Goal: Task Accomplishment & Management: Manage account settings

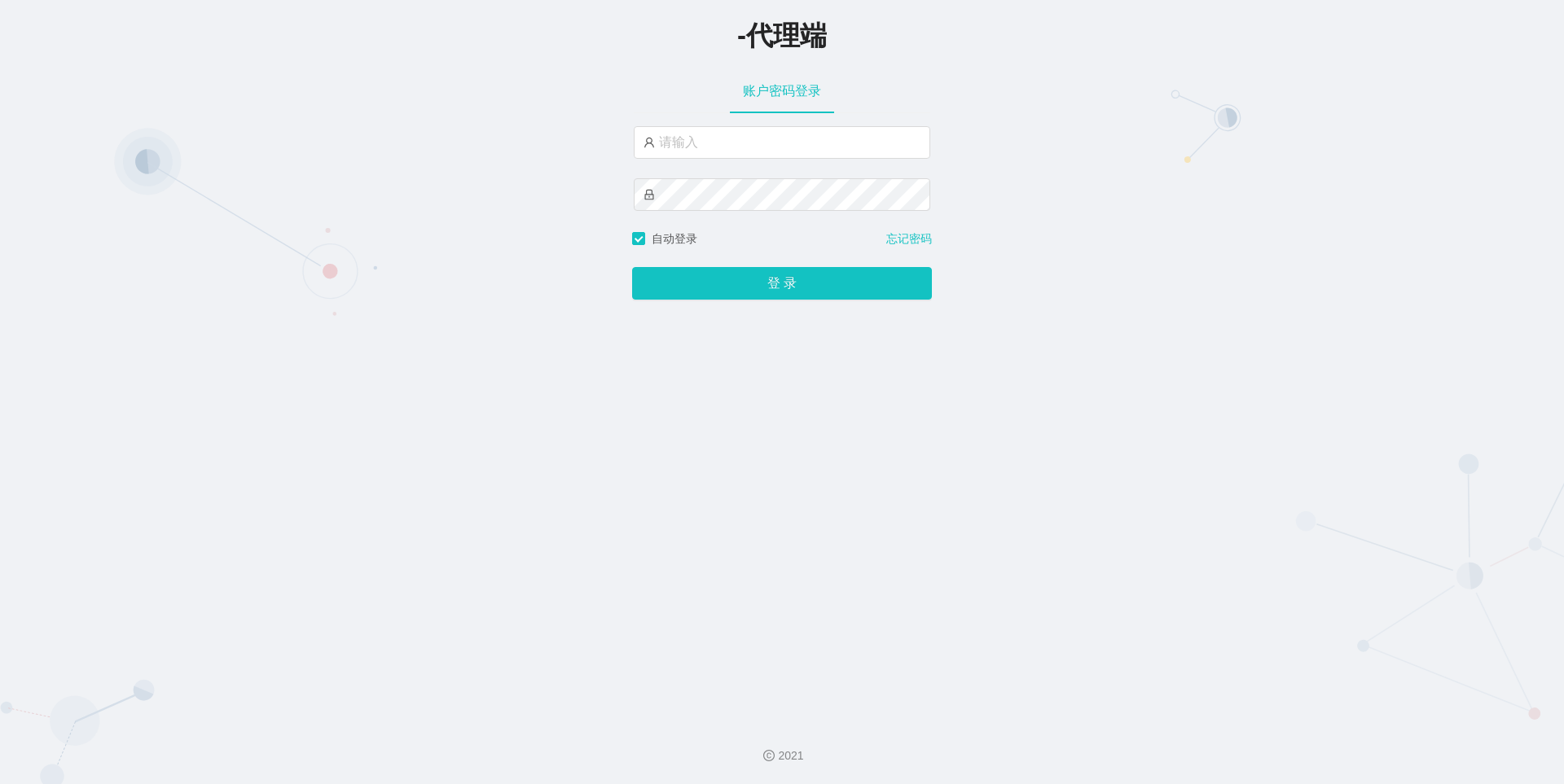
click at [1063, 196] on div "-代理端 账户密码登录 自动登录 忘记密码 登 录" at bounding box center [782, 354] width 1564 height 708
click at [459, 742] on div "2021" at bounding box center [782, 746] width 1564 height 76
click at [692, 147] on input "text" at bounding box center [782, 142] width 296 height 33
paste input "xiaowei02"
type input "xiaowei02"
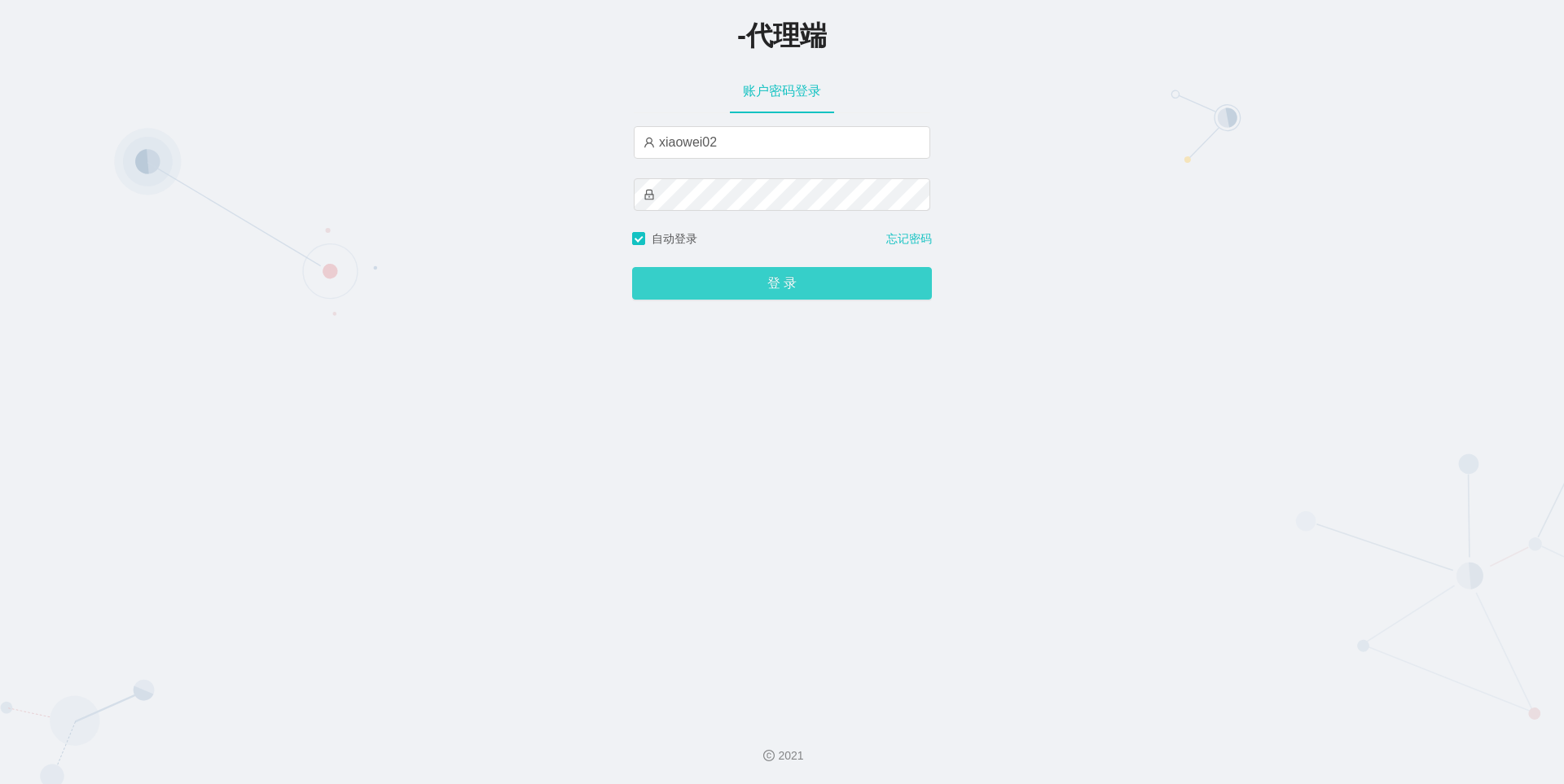
click at [793, 279] on button "登 录" at bounding box center [782, 284] width 300 height 33
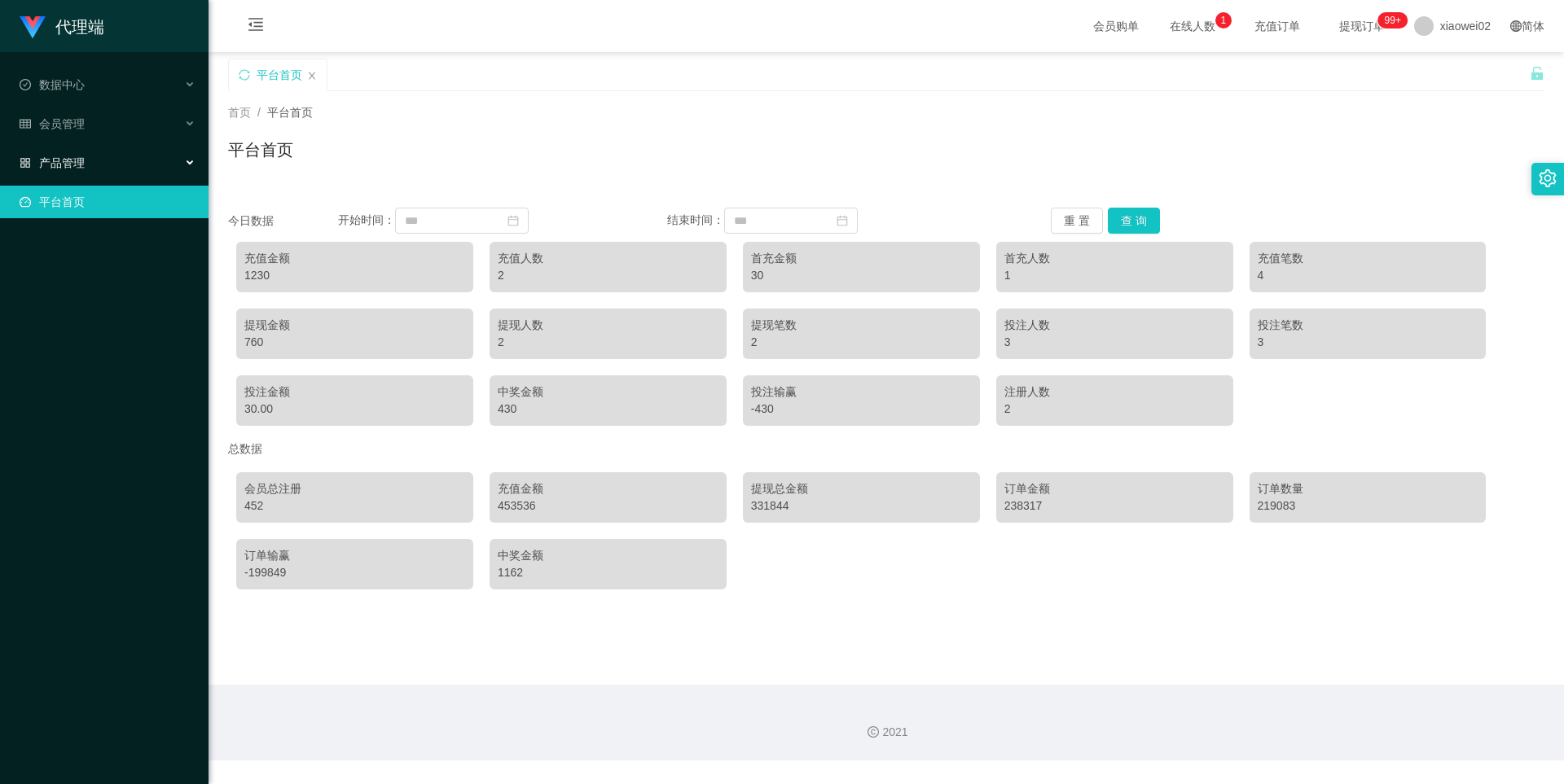
click at [65, 164] on span "产品管理" at bounding box center [52, 164] width 65 height 13
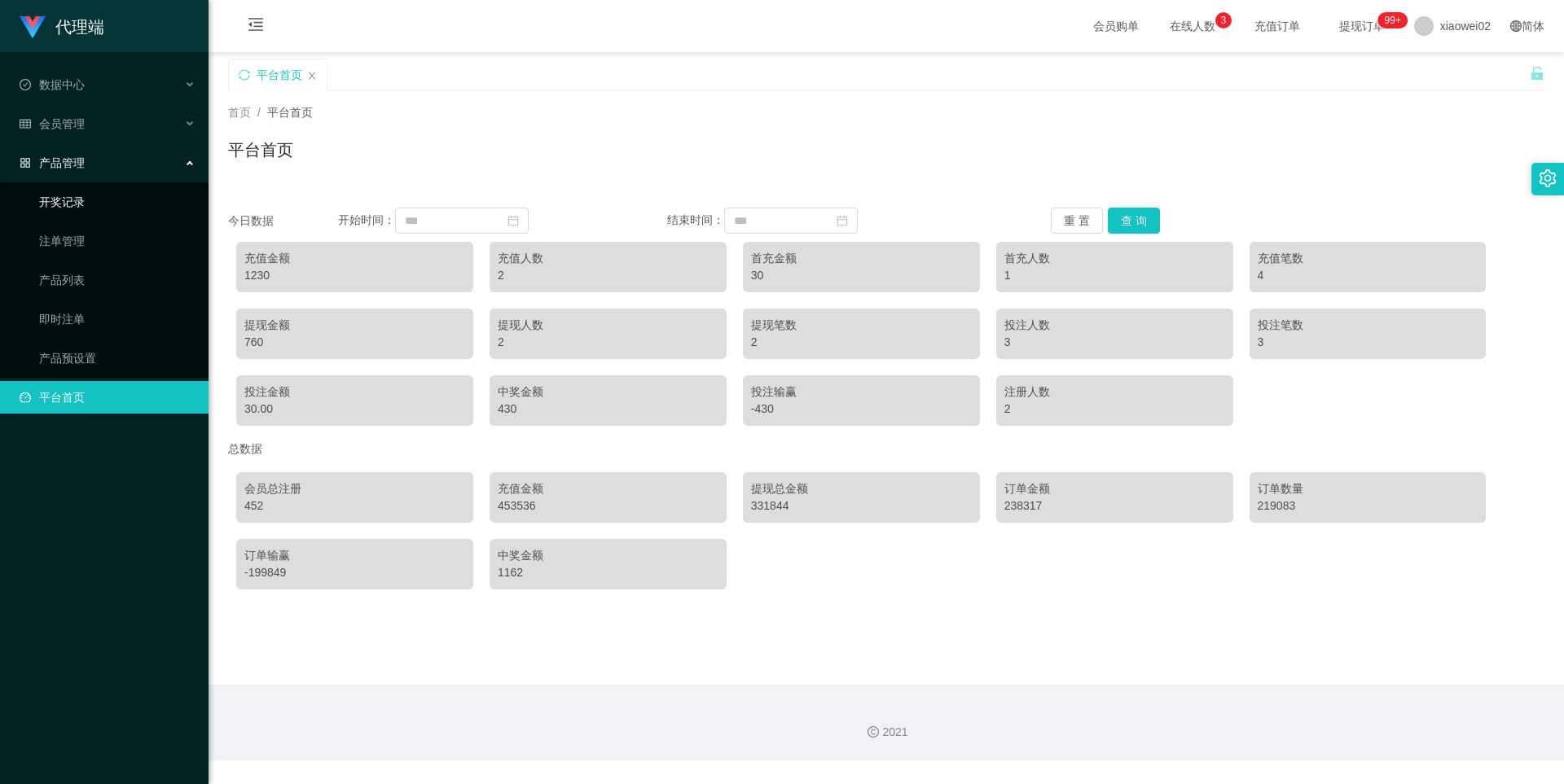
click at [87, 201] on link "开奖记录" at bounding box center [117, 202] width 157 height 33
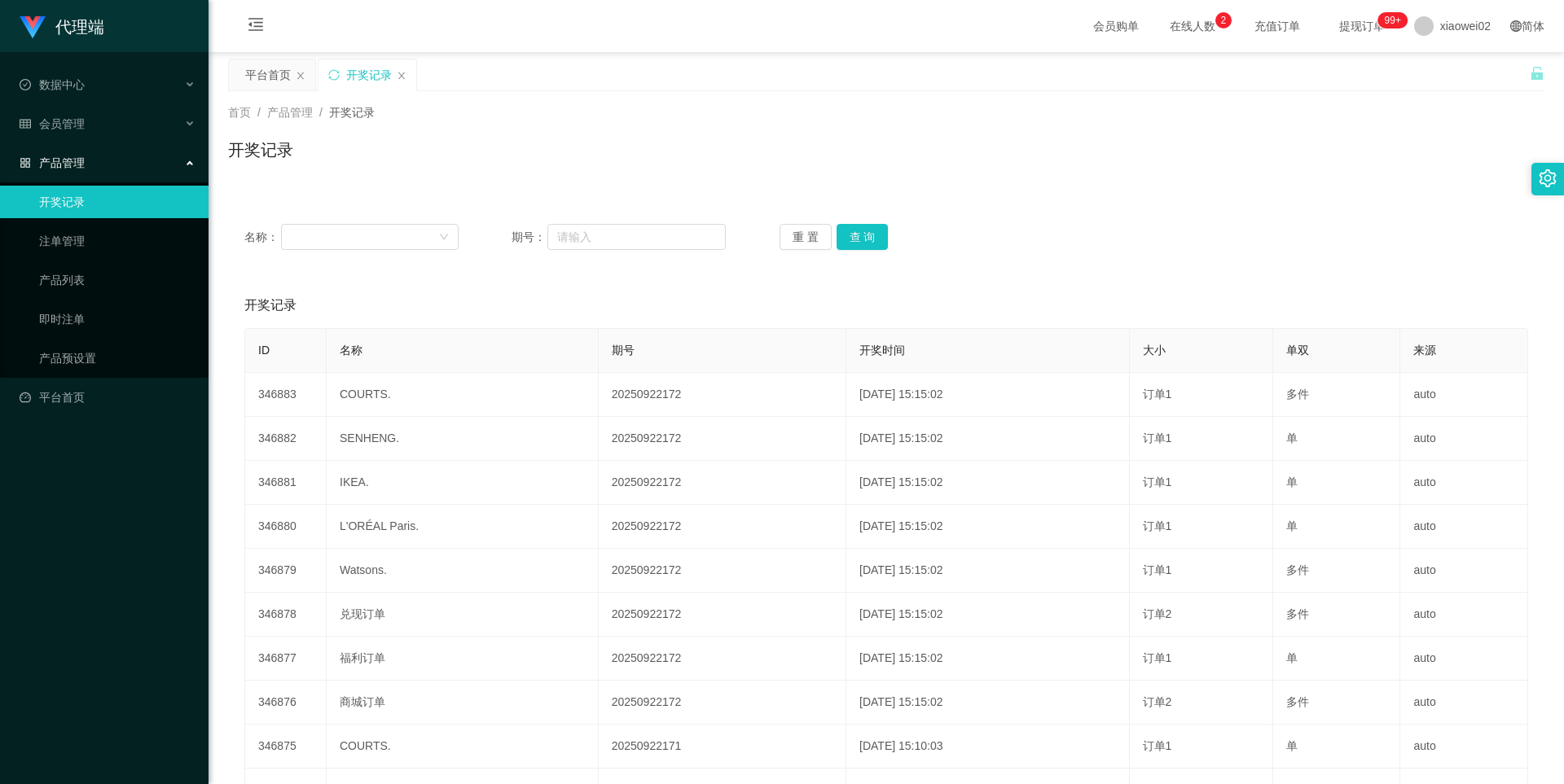
click at [844, 147] on div "开奖记录" at bounding box center [886, 156] width 1317 height 38
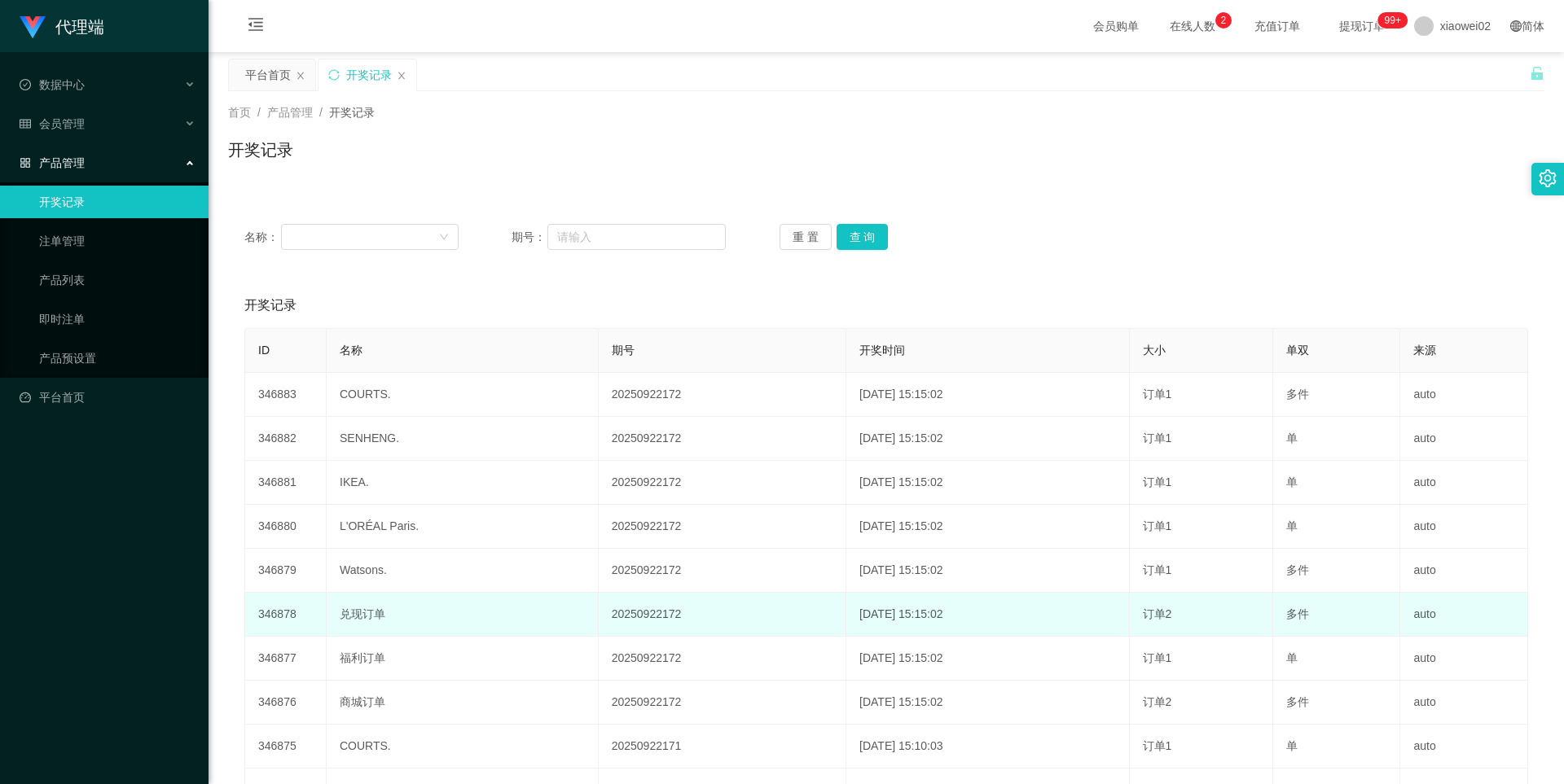
drag, startPoint x: 286, startPoint y: 63, endPoint x: 934, endPoint y: 608, distance: 846.7
click at [892, 610] on td "[DATE] 15:15:02" at bounding box center [988, 615] width 284 height 44
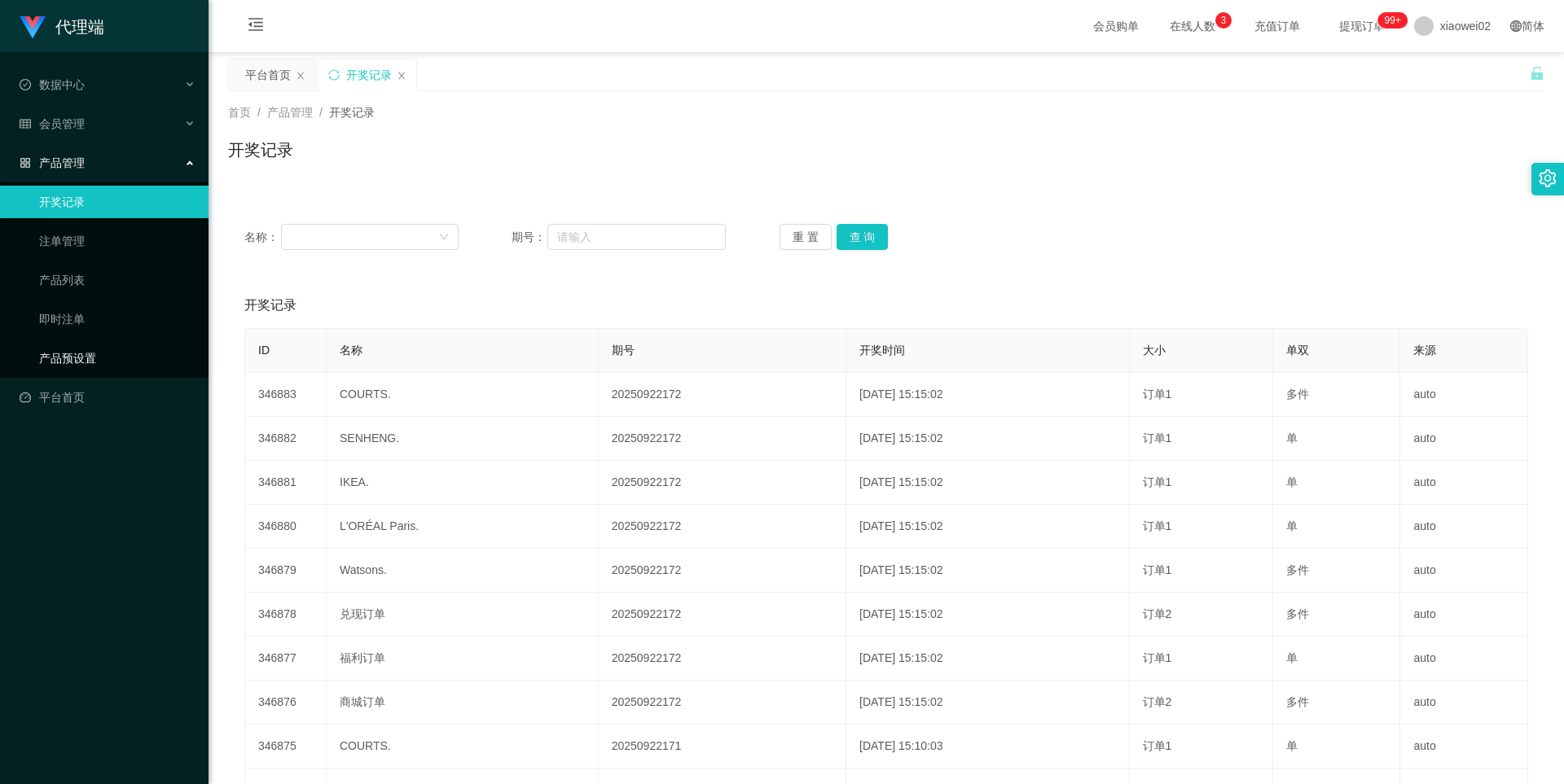
click at [87, 350] on link "产品预设置" at bounding box center [117, 359] width 157 height 33
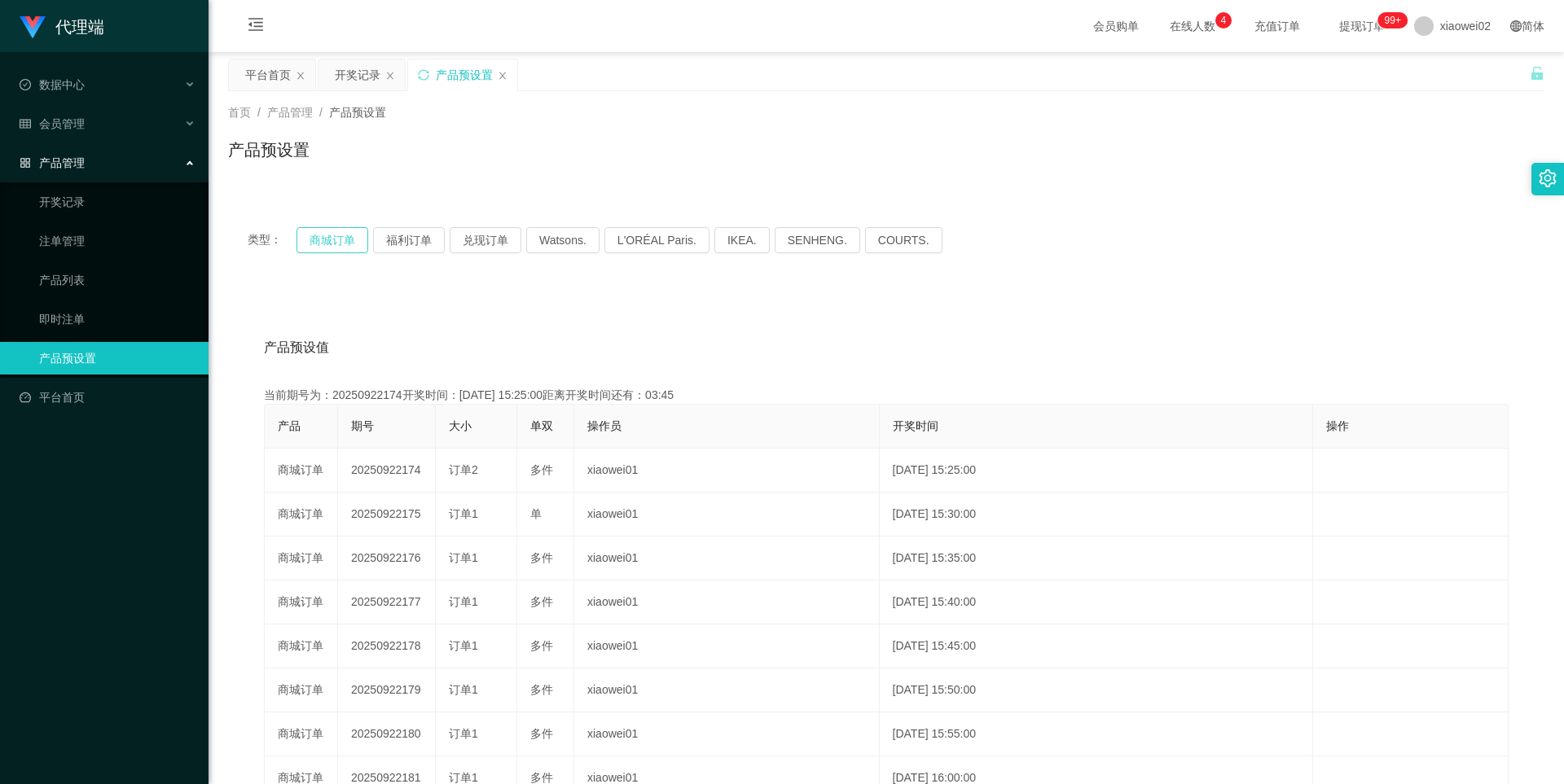
click at [335, 237] on button "商城订单" at bounding box center [332, 240] width 71 height 26
click at [342, 240] on button "商城订单" at bounding box center [332, 240] width 71 height 26
click at [394, 244] on button "福利订单" at bounding box center [409, 240] width 71 height 26
click at [346, 234] on button "商城订单" at bounding box center [332, 240] width 71 height 26
click at [431, 240] on button "福利订单" at bounding box center [409, 240] width 71 height 26
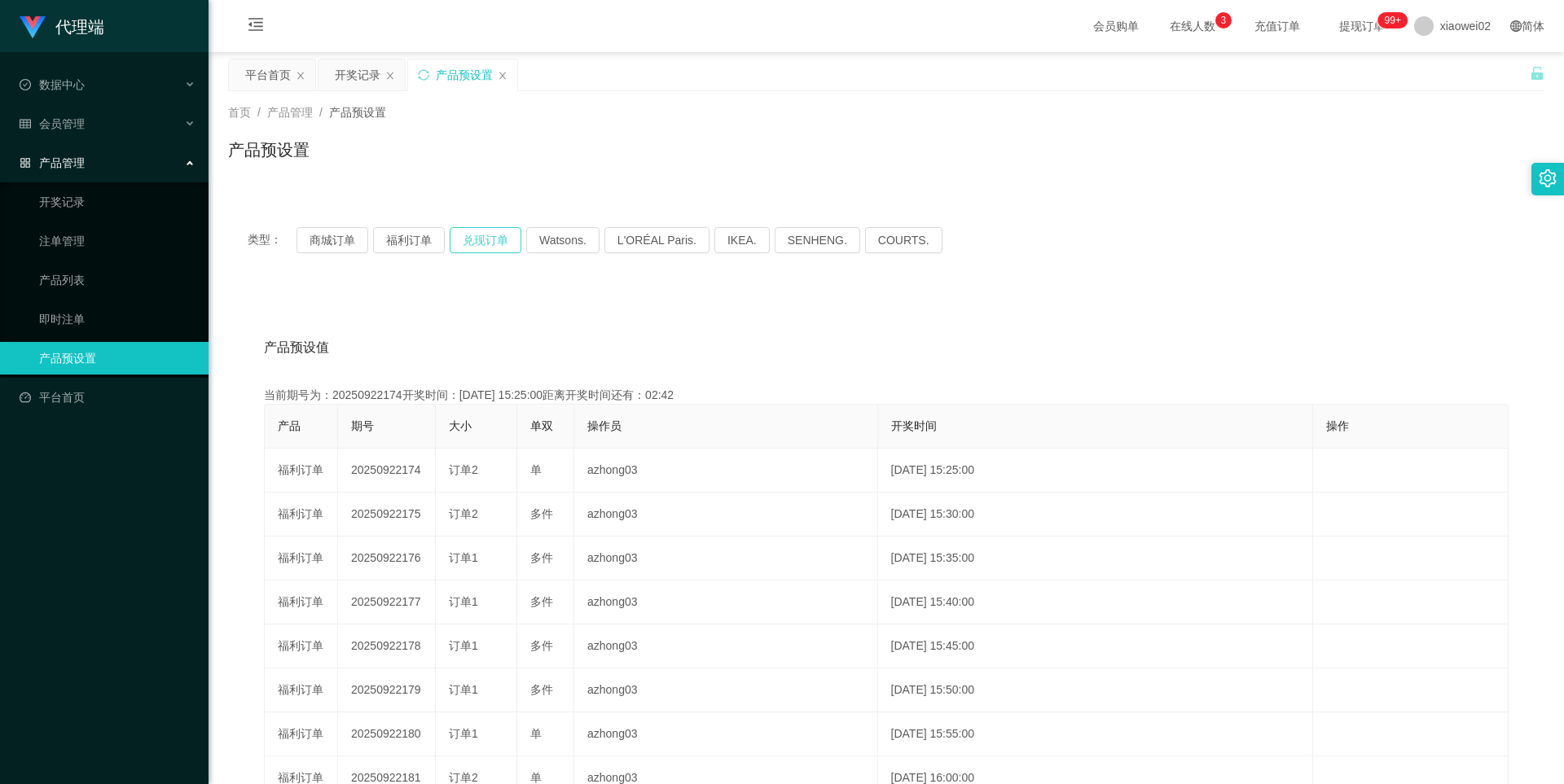
click at [487, 236] on button "兑现订单" at bounding box center [485, 240] width 71 height 26
click at [498, 76] on icon "图标: close" at bounding box center [502, 76] width 10 height 10
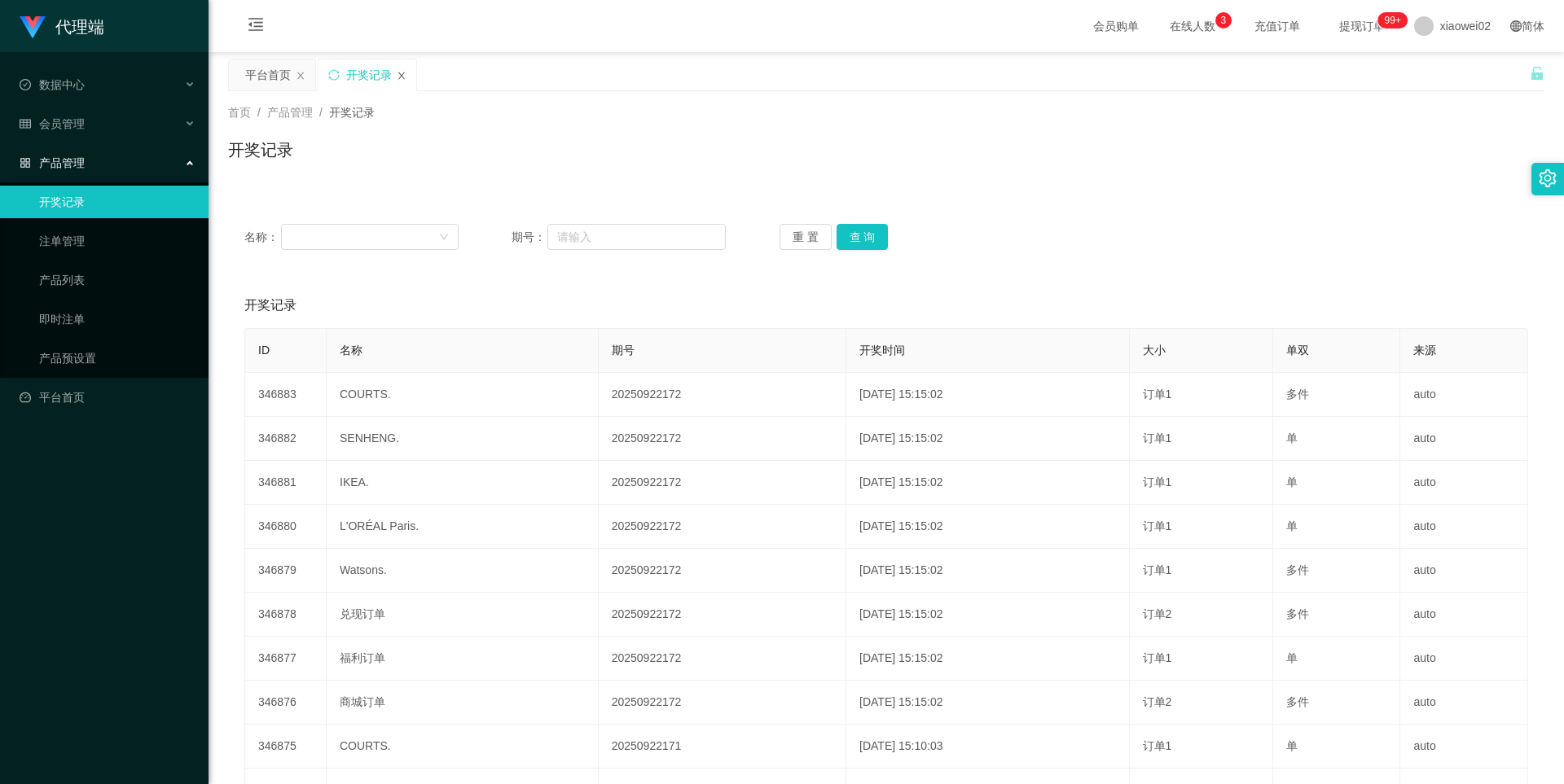
click at [405, 79] on icon "图标: close" at bounding box center [401, 76] width 10 height 10
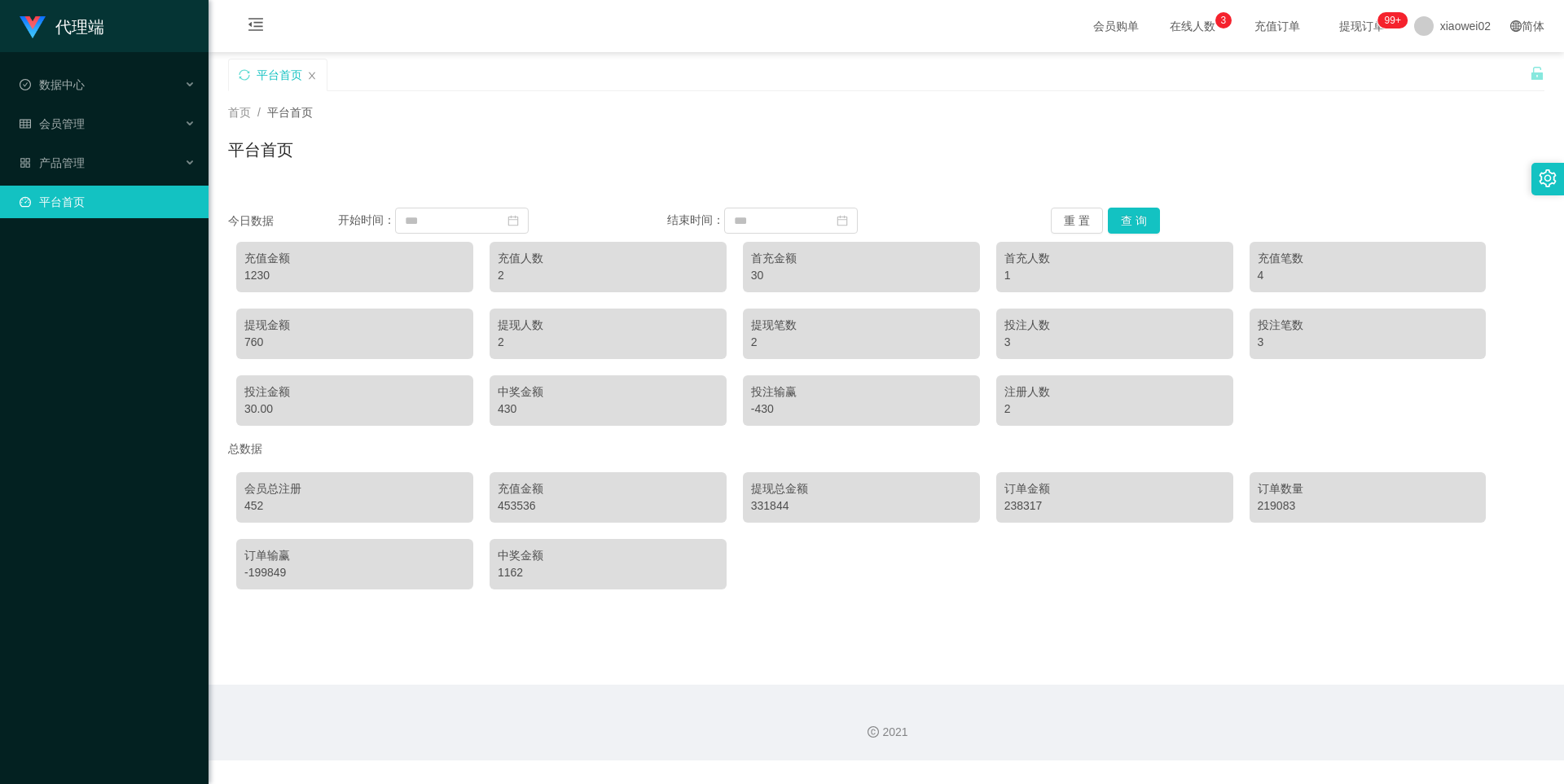
click at [280, 67] on div "平台首页" at bounding box center [279, 75] width 45 height 31
click at [445, 224] on input at bounding box center [462, 220] width 134 height 26
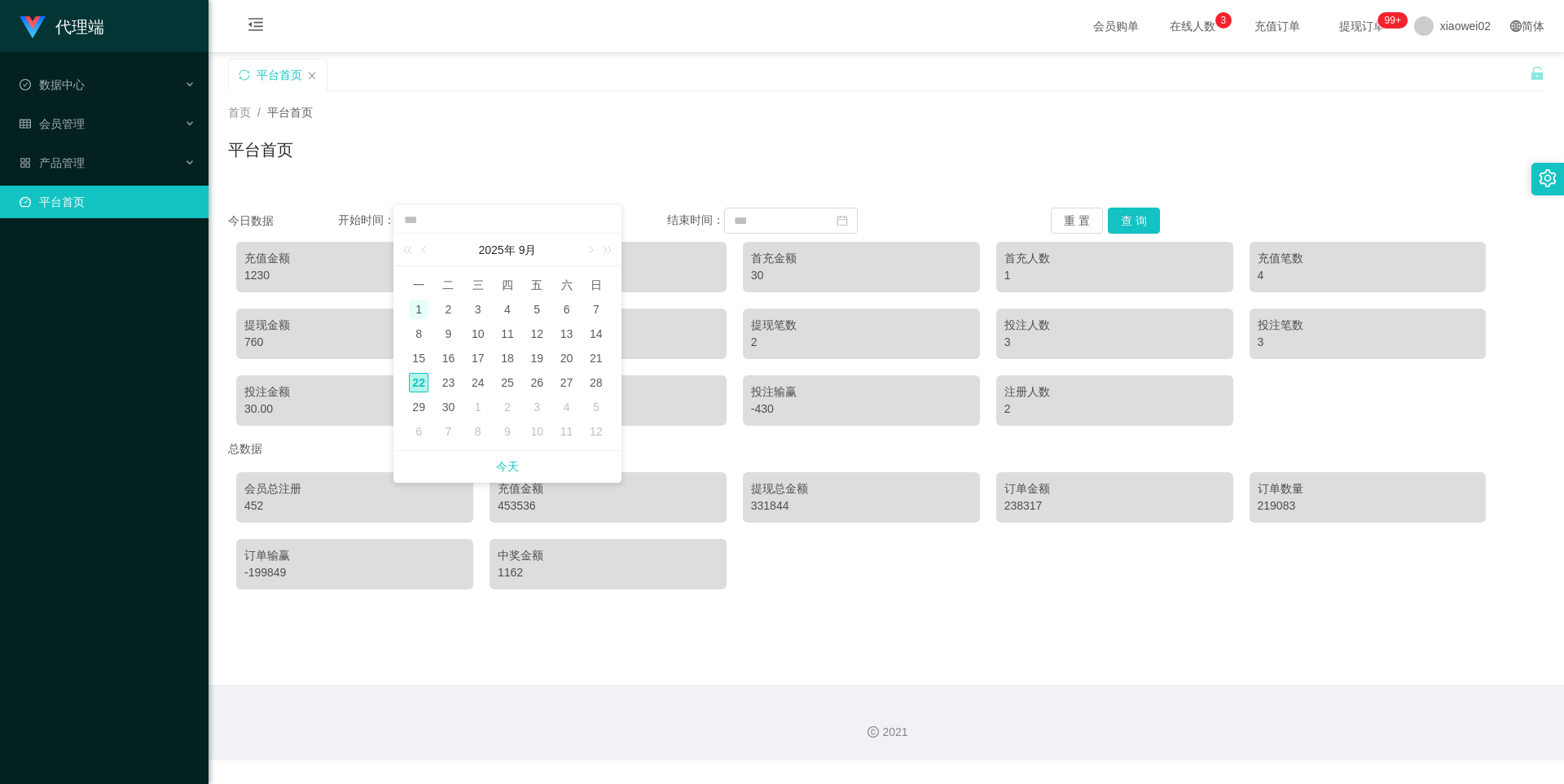
click at [418, 308] on div "1" at bounding box center [419, 310] width 19 height 19
type input "**********"
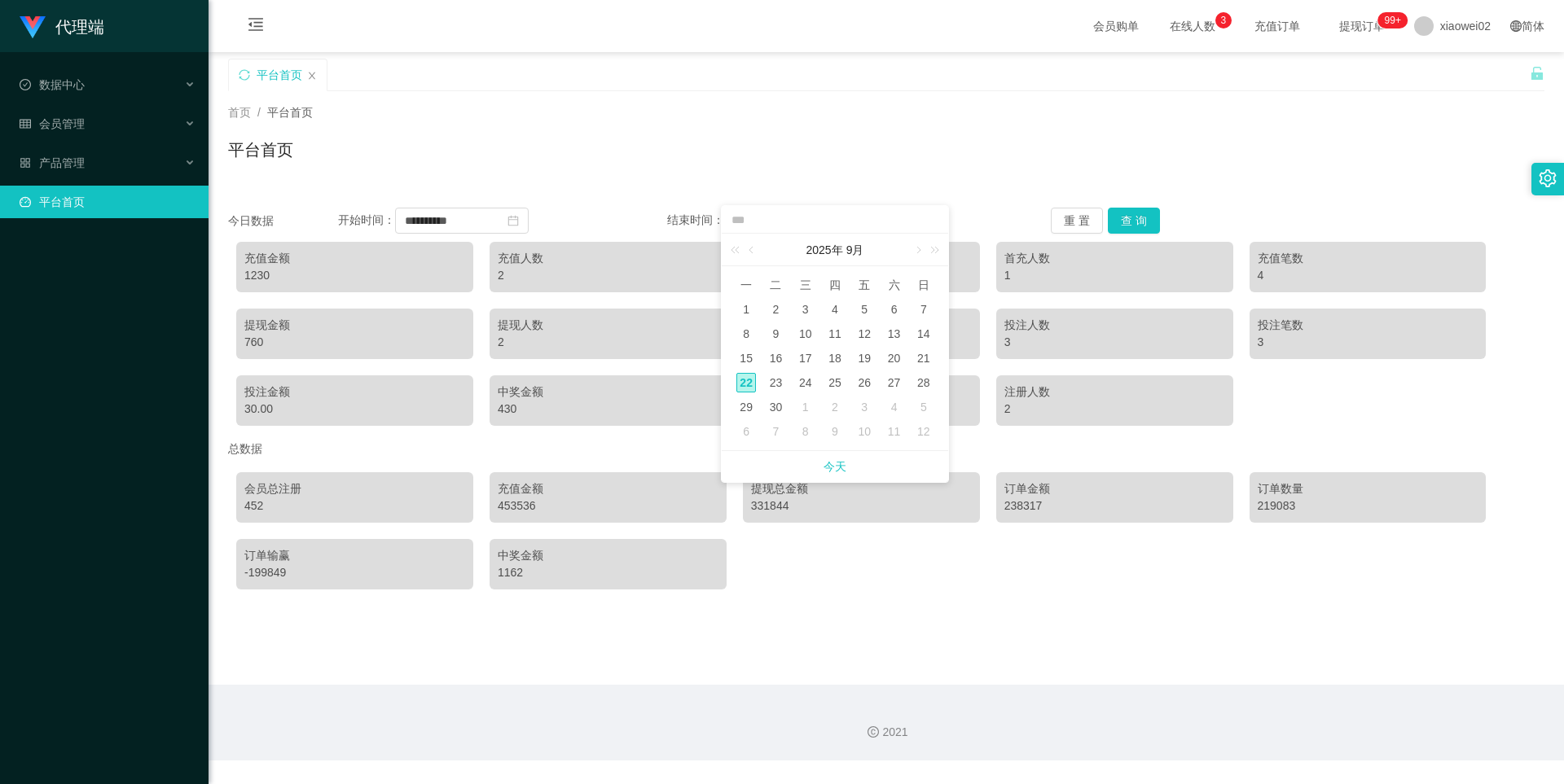
click at [743, 379] on div "22" at bounding box center [746, 383] width 19 height 19
type input "**********"
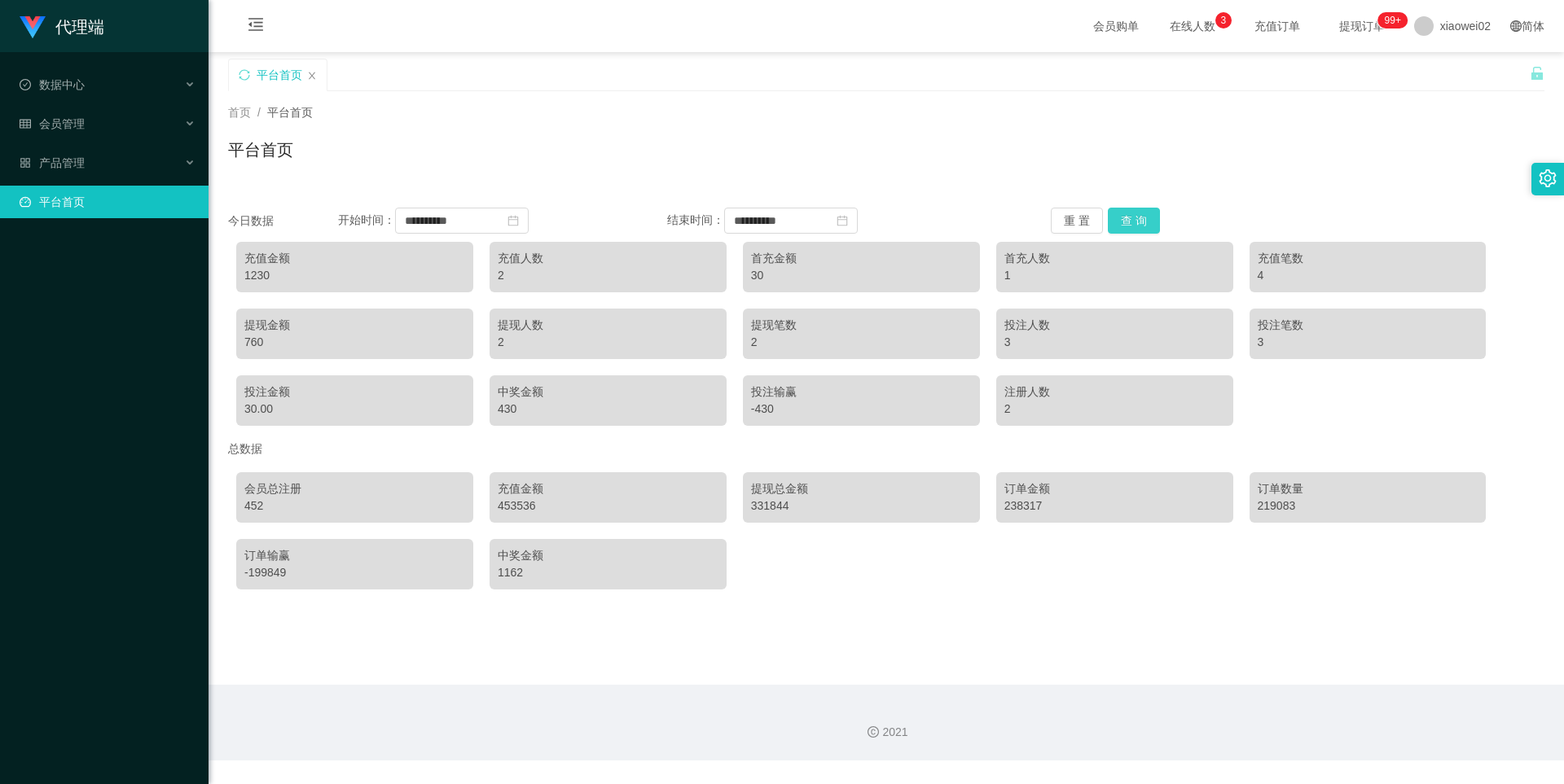
click at [1140, 225] on button "查 询" at bounding box center [1134, 220] width 52 height 26
click at [1173, 26] on span "在线人数 0 1 2 3 4 5 6 7 8 9 0 1 2 3 4 5 6 7 8 9 0 1 2 3 4 5 6 7 8 9" at bounding box center [1192, 26] width 62 height 12
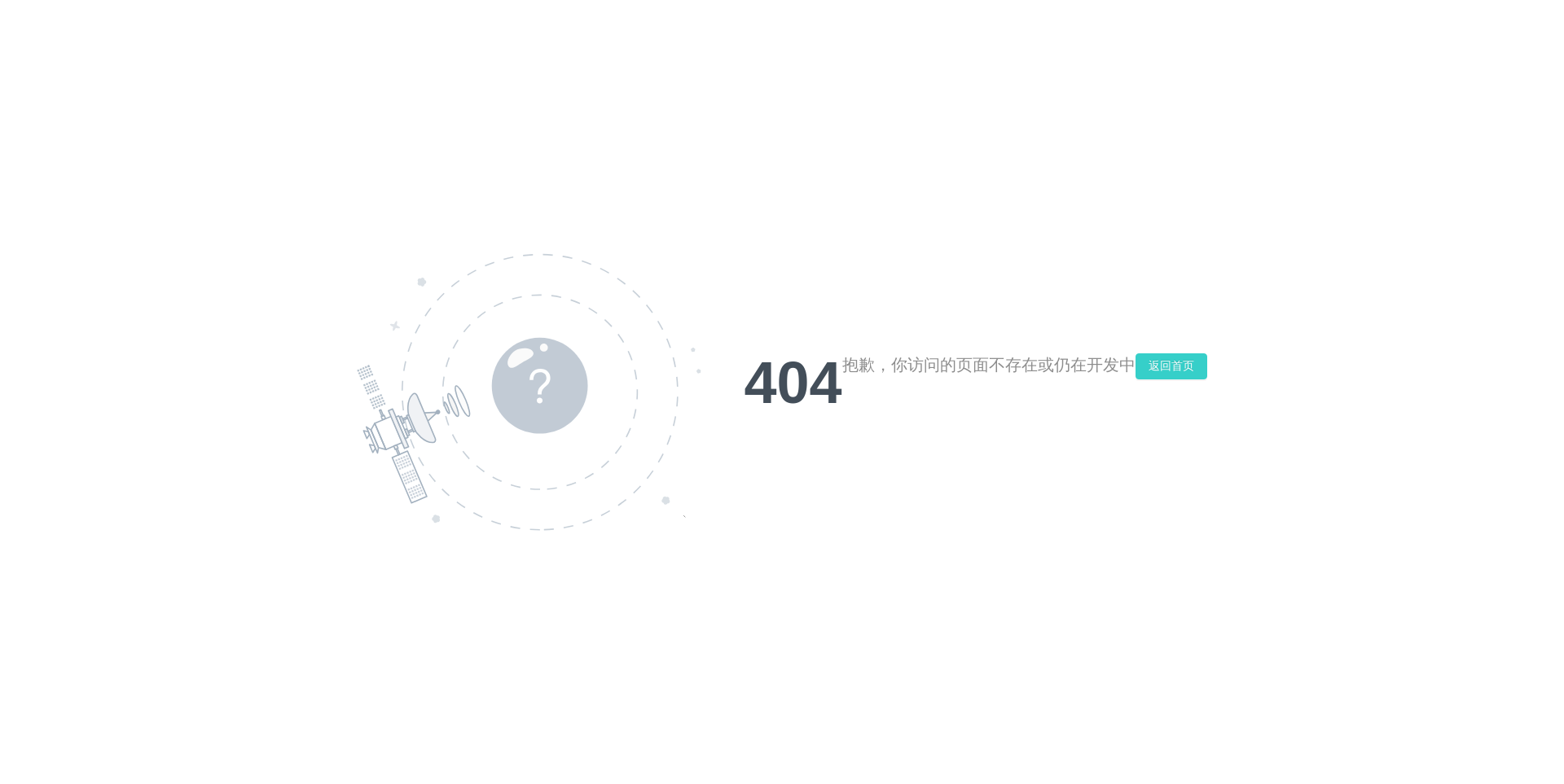
click at [1187, 366] on button "返回首页" at bounding box center [1171, 366] width 71 height 26
click at [1170, 365] on button "返回首页" at bounding box center [1171, 366] width 71 height 26
